Goal: Task Accomplishment & Management: Complete application form

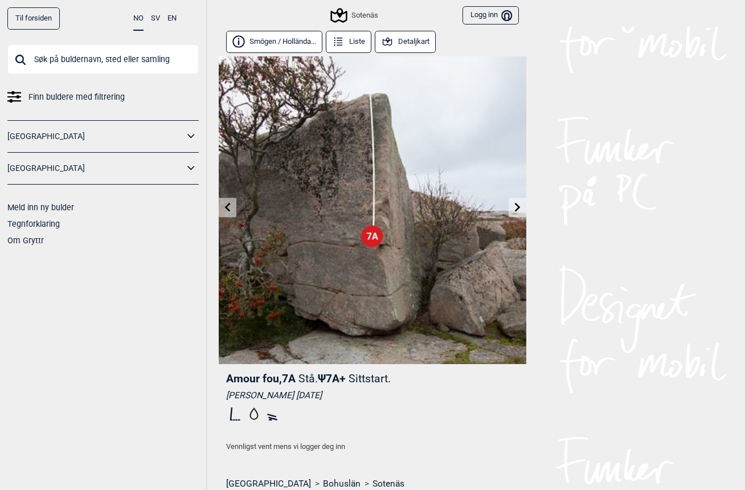
scroll to position [37, 56]
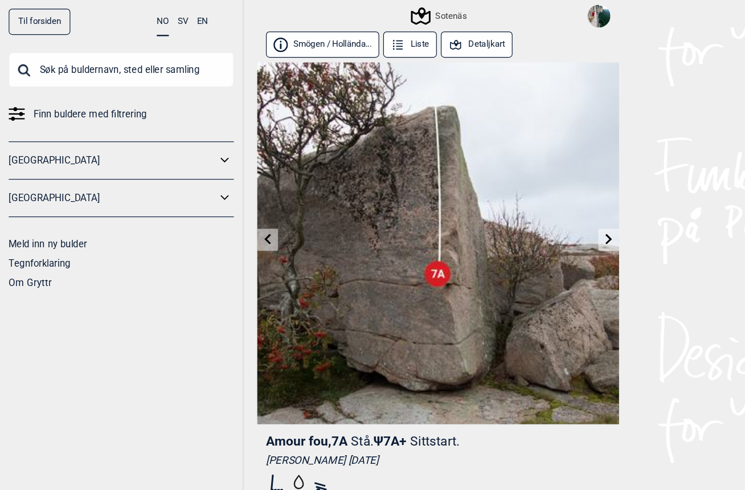
click at [48, 57] on input "text" at bounding box center [102, 59] width 191 height 30
type input "U"
click at [48, 62] on input "text" at bounding box center [102, 59] width 191 height 30
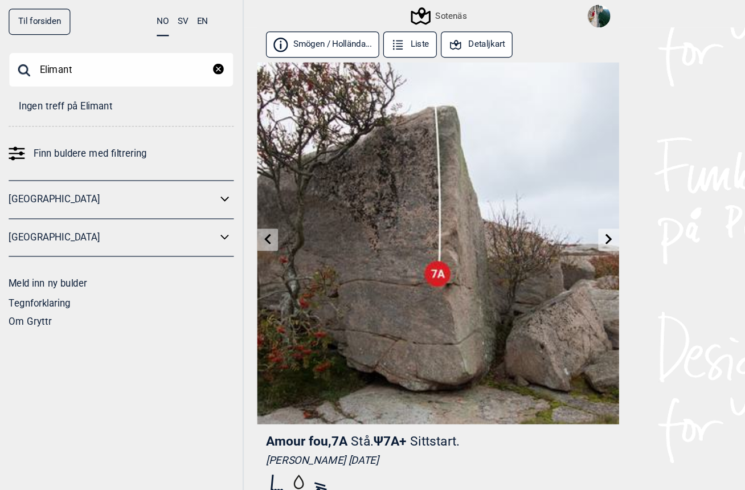
click at [46, 63] on input "Elimant" at bounding box center [102, 59] width 191 height 30
click at [190, 55] on input "Elimant" at bounding box center [102, 59] width 191 height 30
type input "Elimant"
click at [189, 56] on icon "reset" at bounding box center [185, 58] width 9 height 9
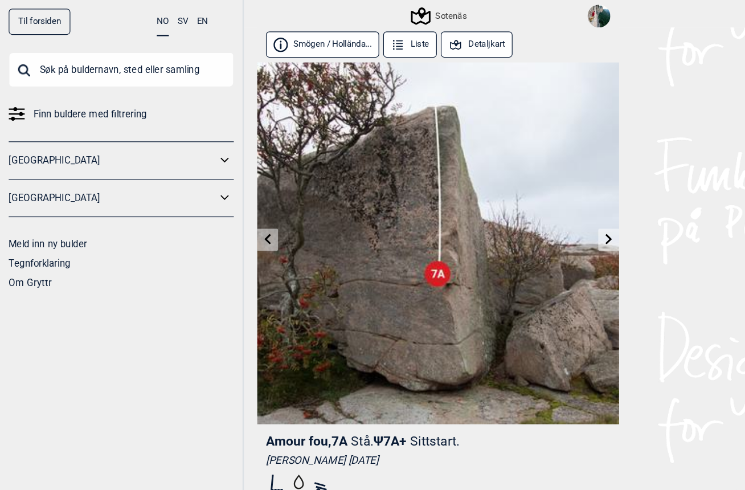
click at [50, 62] on input "text" at bounding box center [102, 59] width 191 height 30
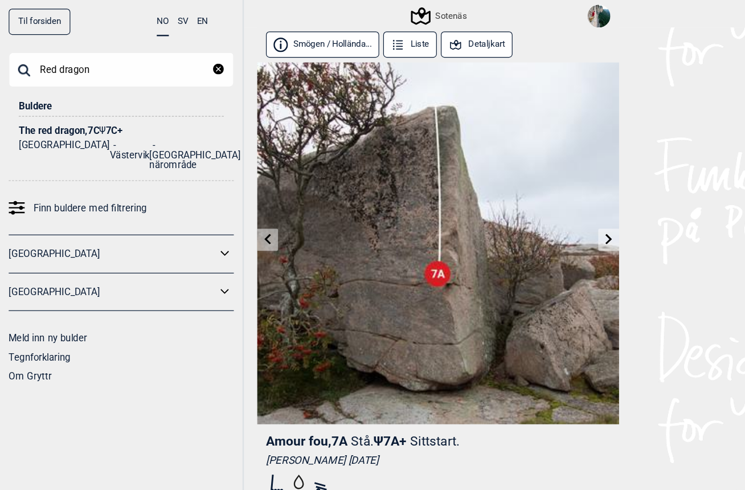
type input "Red dragon"
click at [45, 109] on div "The red dragon , 7C Ψ 7C+" at bounding box center [103, 111] width 174 height 9
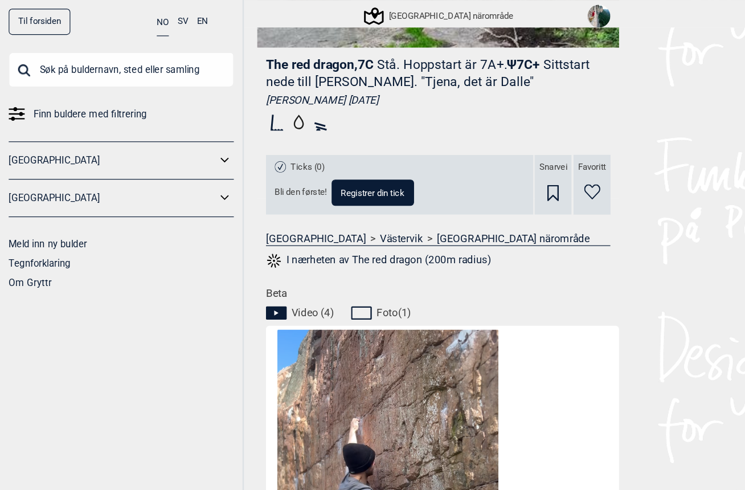
scroll to position [316, 0]
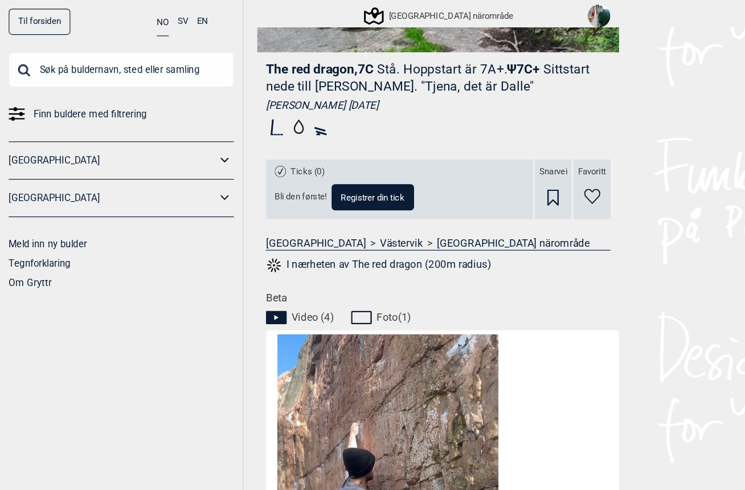
click at [332, 168] on span "Registrer din tick" at bounding box center [317, 167] width 54 height 7
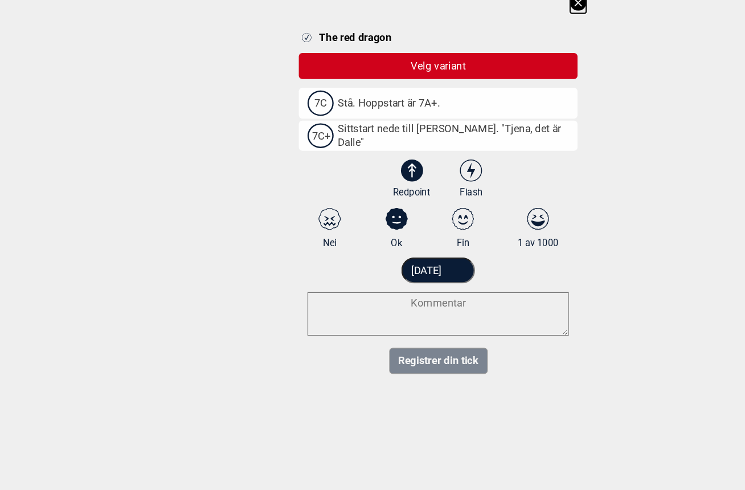
click at [373, 231] on input "[DATE]" at bounding box center [372, 242] width 63 height 22
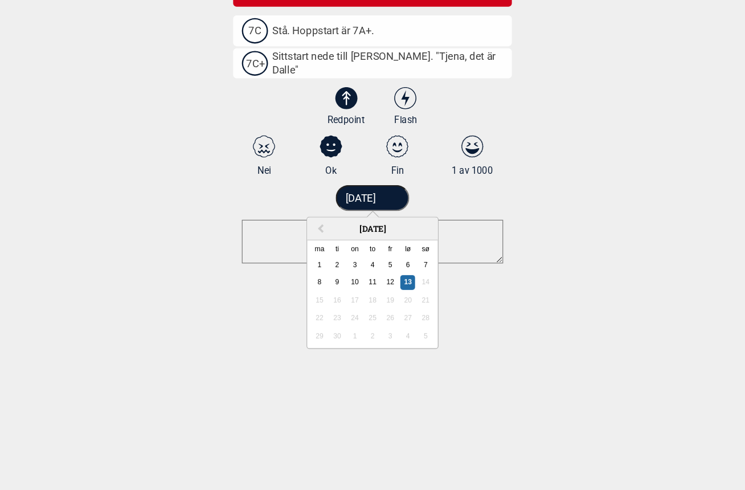
click at [342, 231] on input "[DATE]" at bounding box center [372, 242] width 63 height 22
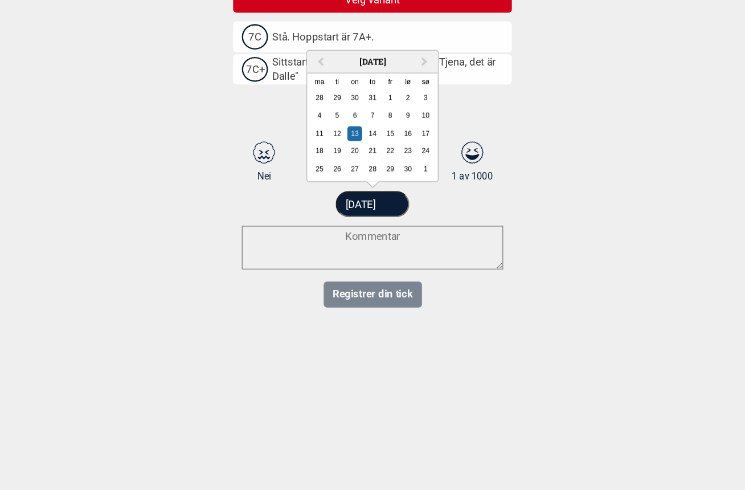
click at [318, 113] on button "Previous Month" at bounding box center [327, 122] width 18 height 18
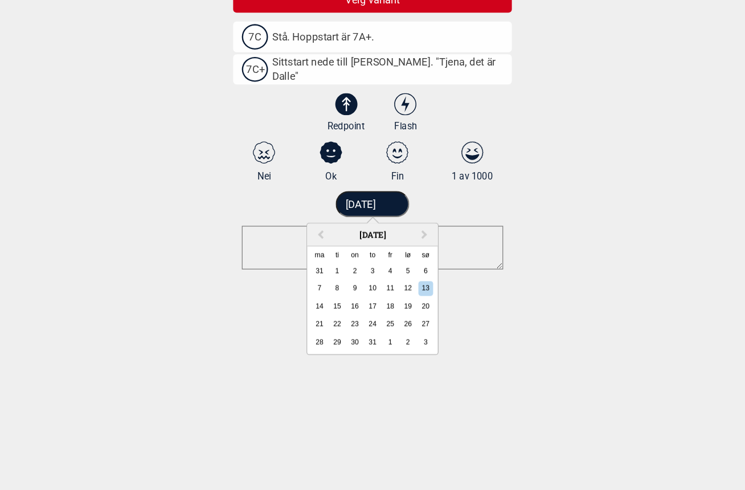
click at [321, 322] on div "14" at bounding box center [327, 328] width 13 height 13
type input "[DATE]"
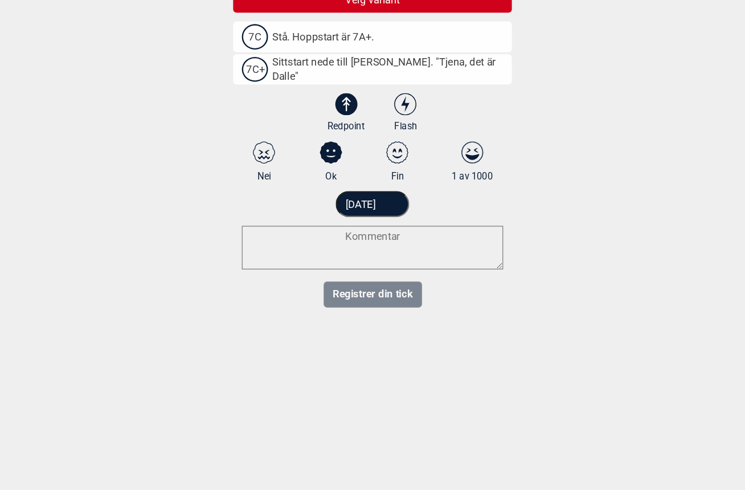
click at [261, 260] on textarea at bounding box center [372, 278] width 222 height 37
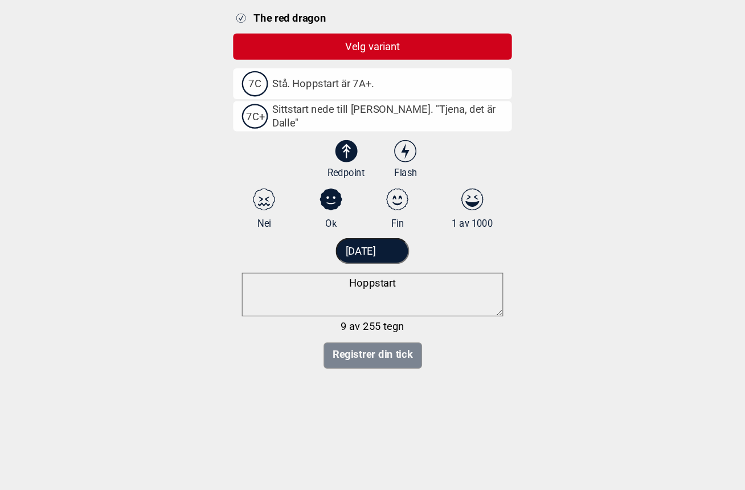
type textarea "Hoppstart"
click at [254, 87] on label "7C Stå. Hoppstart är 7A+." at bounding box center [372, 100] width 237 height 26
click at [261, 96] on input "7C Stå. Hoppstart är 7A+." at bounding box center [264, 99] width 7 height 7
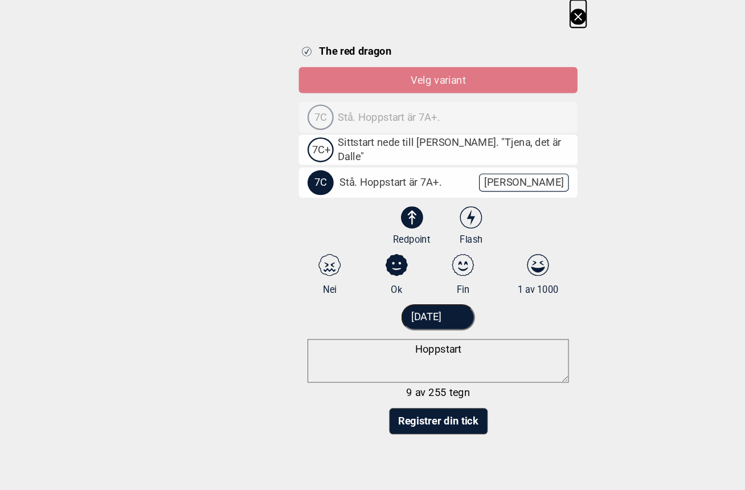
click at [461, 156] on select "3 3+ 4 4+ 5 5+ 6A 6A+ 6B 6B+ 6C 6C+ 7A 7A+ 7B 7B+ 7C 7C+ 8A 8A+ 8B 8B+" at bounding box center [379, 157] width 237 height 30
select select "385"
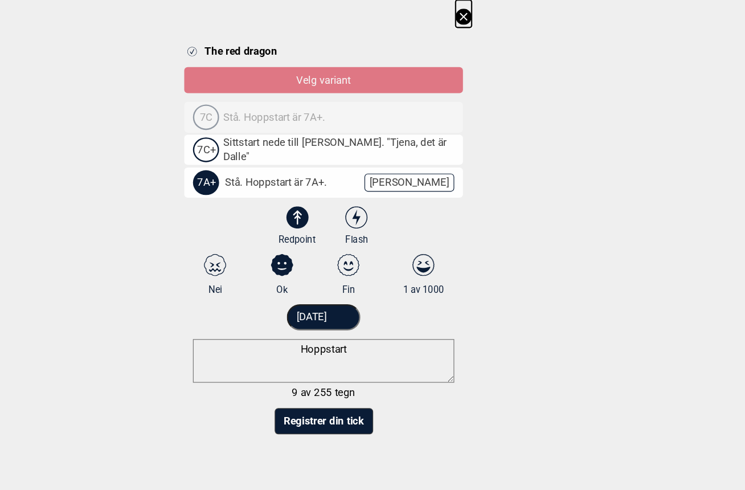
click at [331, 355] on button "Registrer din tick" at bounding box center [373, 358] width 84 height 22
